Goal: Task Accomplishment & Management: Complete application form

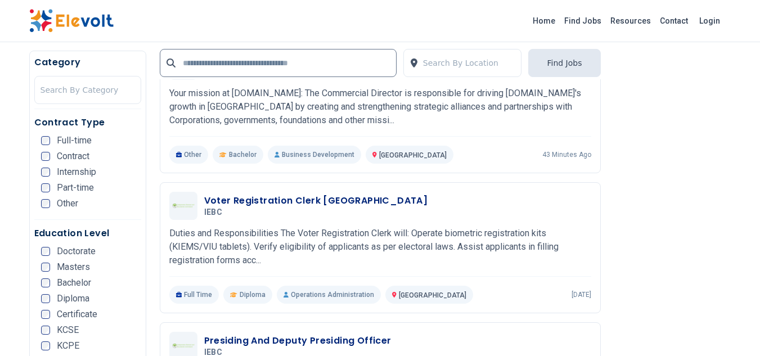
scroll to position [1754, 0]
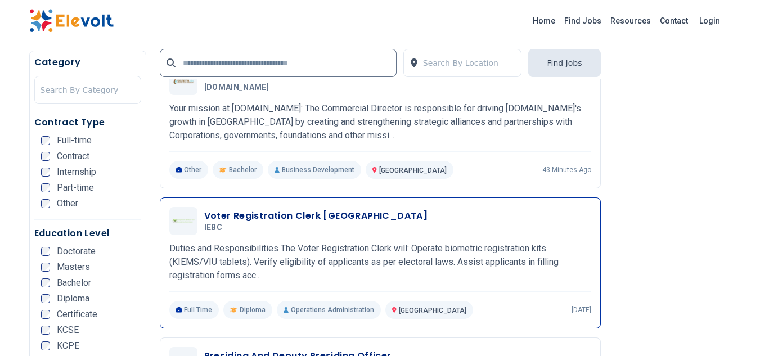
click at [370, 209] on h3 "Voter Registration Clerk [GEOGRAPHIC_DATA]" at bounding box center [316, 216] width 224 height 14
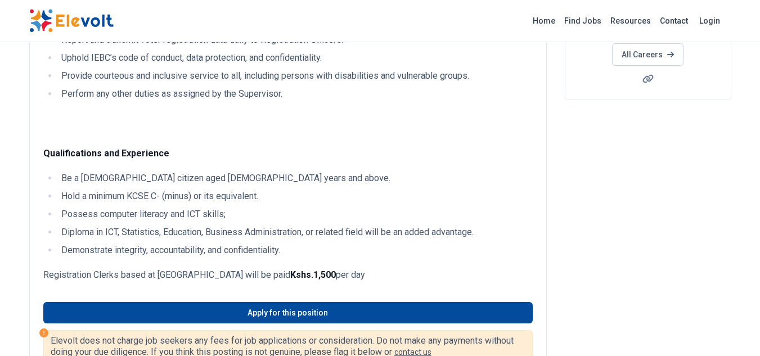
scroll to position [217, 0]
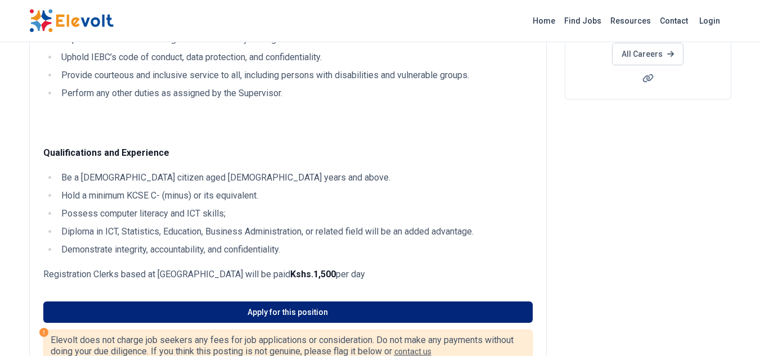
click at [293, 310] on link "Apply for this position" at bounding box center [288, 312] width 490 height 21
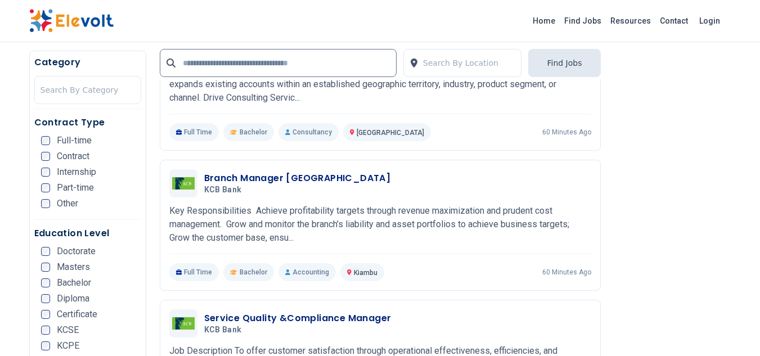
scroll to position [510, 0]
